Goal: Navigation & Orientation: Find specific page/section

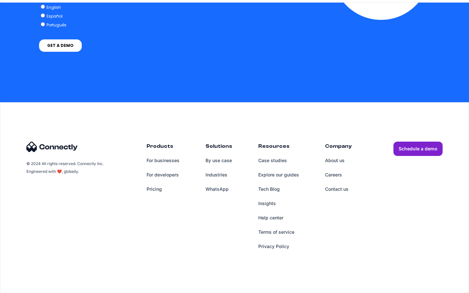
scroll to position [1660, 0]
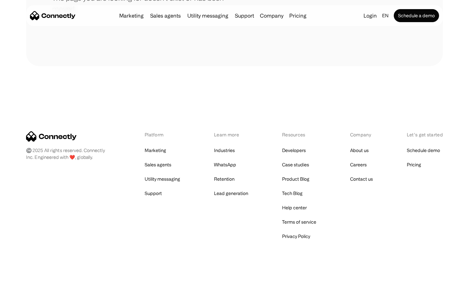
scroll to position [119, 0]
